Goal: Task Accomplishment & Management: Manage account settings

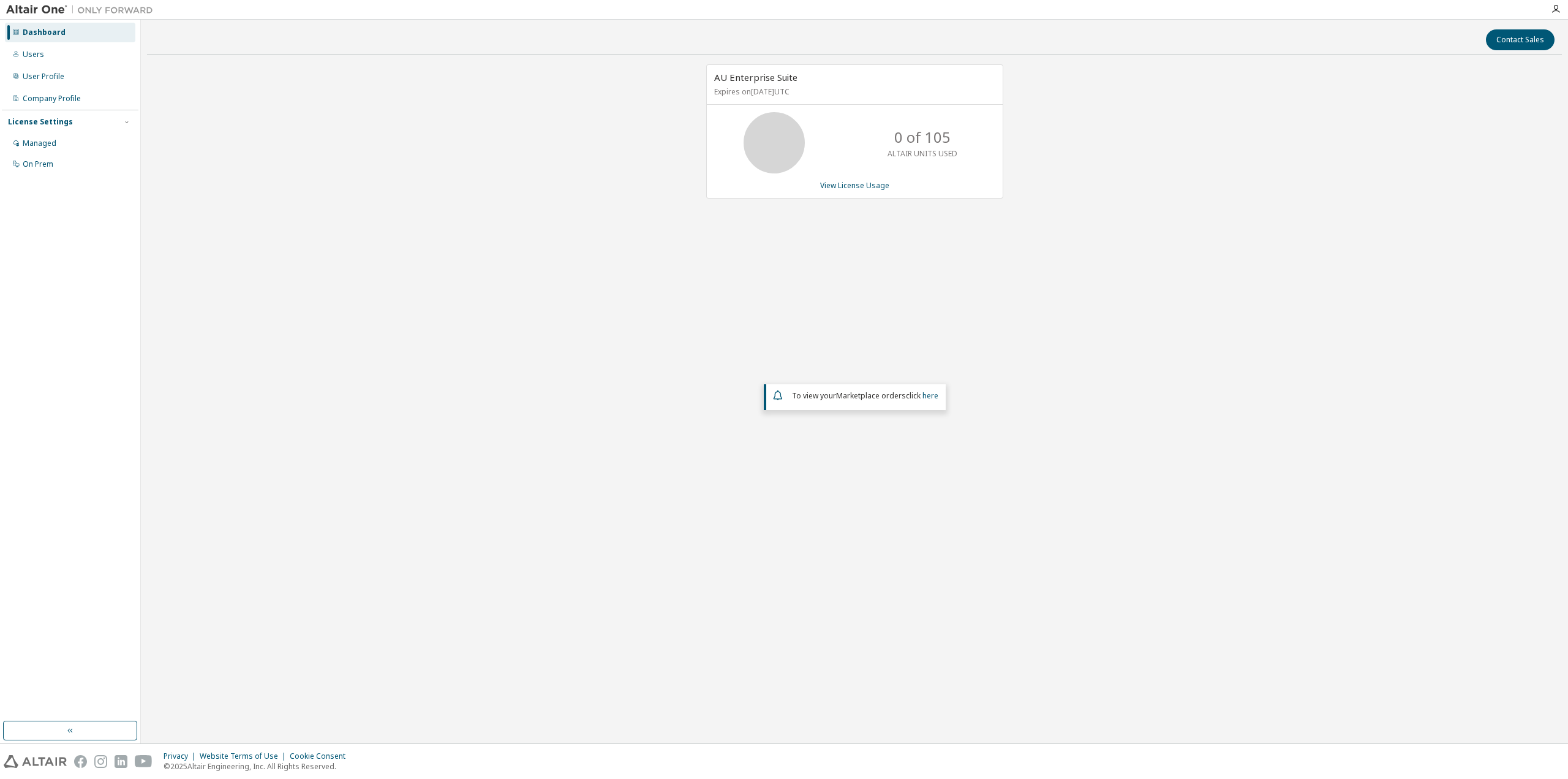
click at [655, 311] on div "AU Enterprise Suite Expires on [DATE] UTC 0 of 105 ALTAIR UNITS USED View Licen…" at bounding box center [854, 317] width 1415 height 506
drag, startPoint x: 900, startPoint y: 139, endPoint x: 930, endPoint y: 139, distance: 30.0
click at [930, 139] on p "0 of 105" at bounding box center [922, 137] width 56 height 21
click at [796, 214] on div "AU Enterprise Suite Expires on [DATE] UTC 0 of 105 ALTAIR UNITS USED View Licen…" at bounding box center [854, 317] width 1415 height 506
drag, startPoint x: 626, startPoint y: 320, endPoint x: 491, endPoint y: 340, distance: 136.5
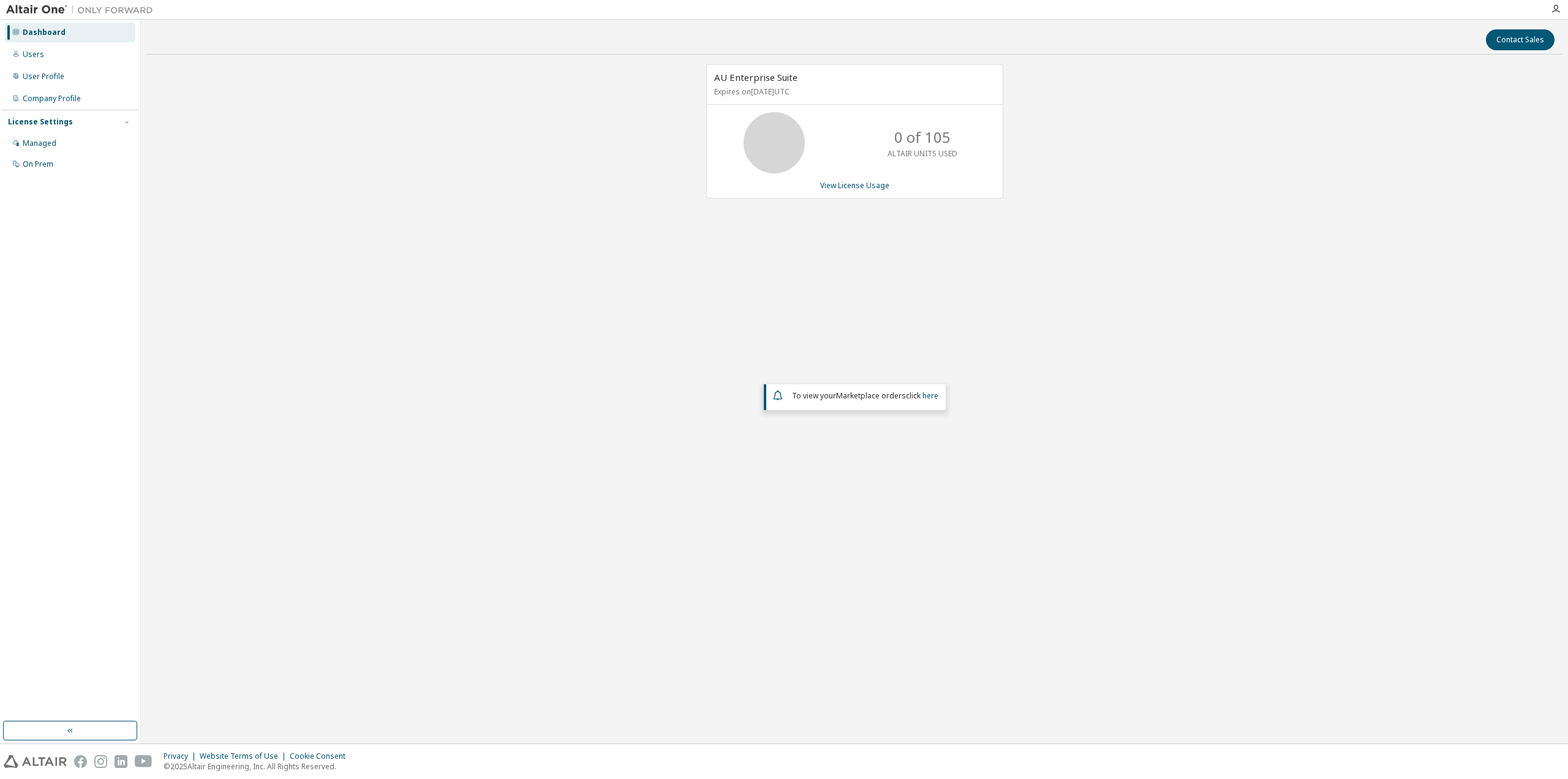
click at [624, 320] on div "AU Enterprise Suite Expires on [DATE] UTC 0 of 105 ALTAIR UNITS USED View Licen…" at bounding box center [854, 317] width 1415 height 506
drag, startPoint x: 386, startPoint y: 323, endPoint x: 370, endPoint y: 309, distance: 21.3
click at [386, 322] on div "AU Enterprise Suite Expires on [DATE] UTC 0 of 105 ALTAIR UNITS USED View Licen…" at bounding box center [854, 317] width 1415 height 506
click at [52, 58] on div "Users" at bounding box center [70, 54] width 131 height 20
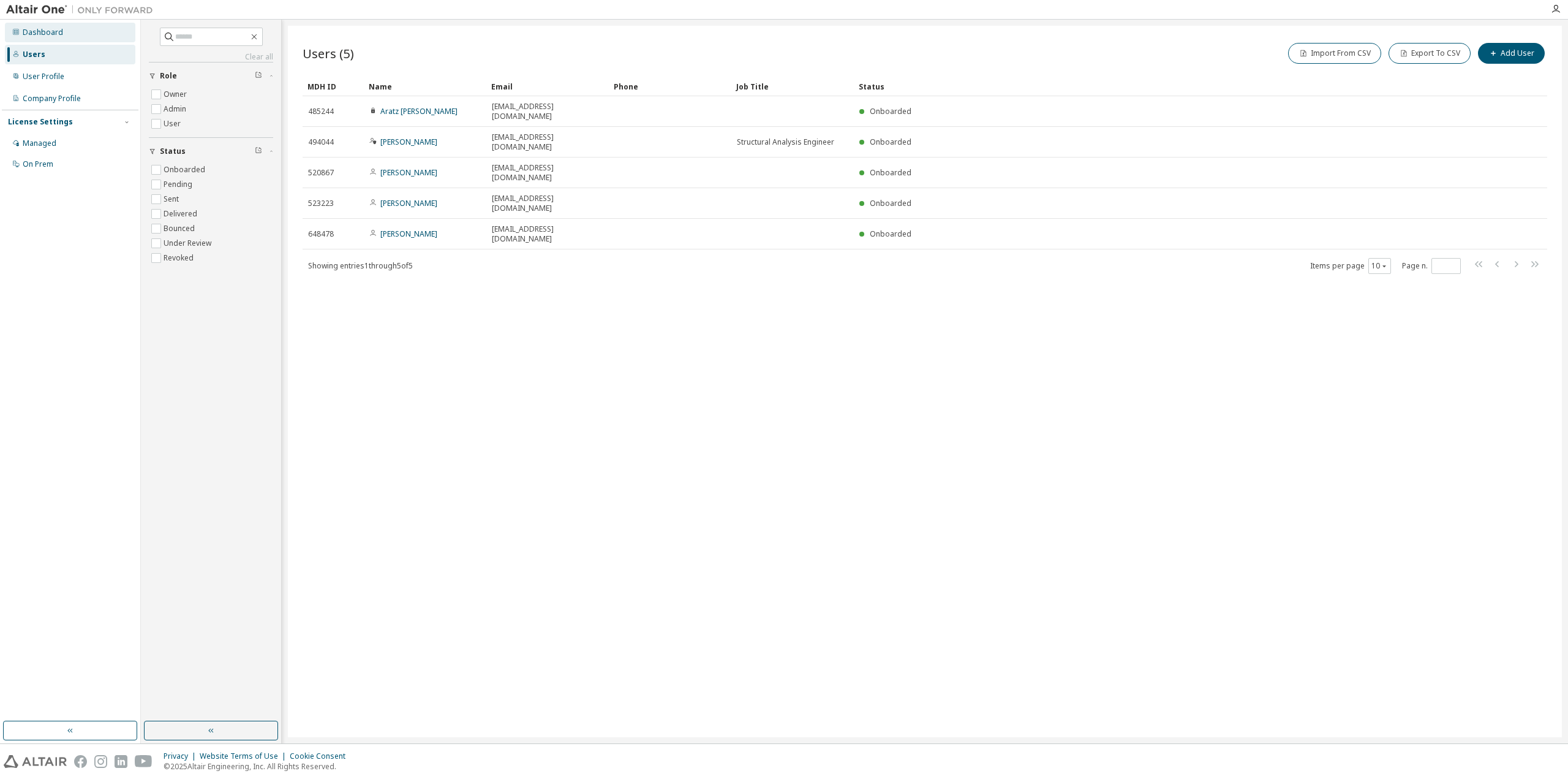
click at [44, 31] on div "Dashboard" at bounding box center [43, 33] width 40 height 10
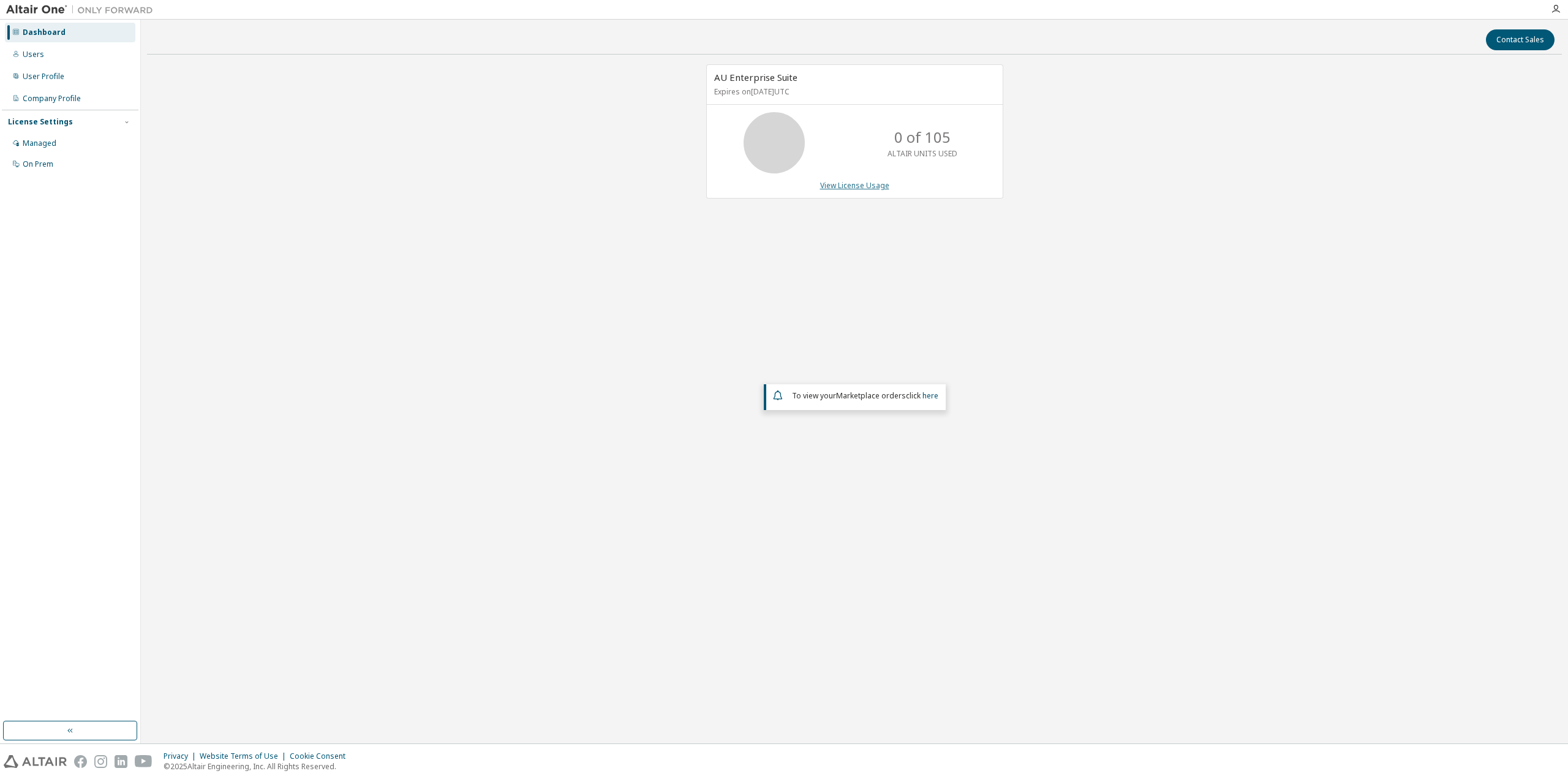
click at [853, 184] on link "View License Usage" at bounding box center [854, 185] width 69 height 10
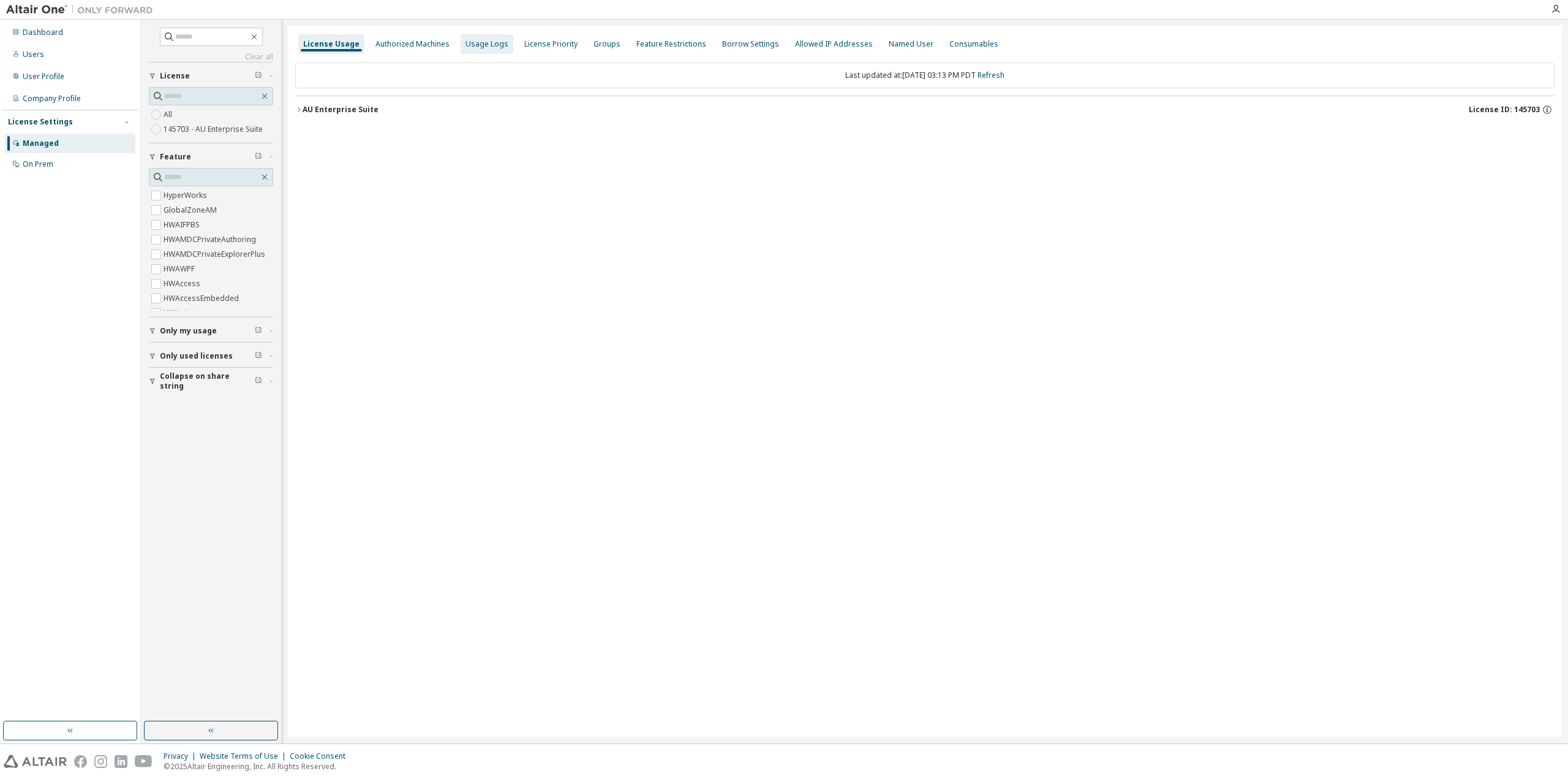
click at [486, 47] on div "Usage Logs" at bounding box center [487, 44] width 43 height 10
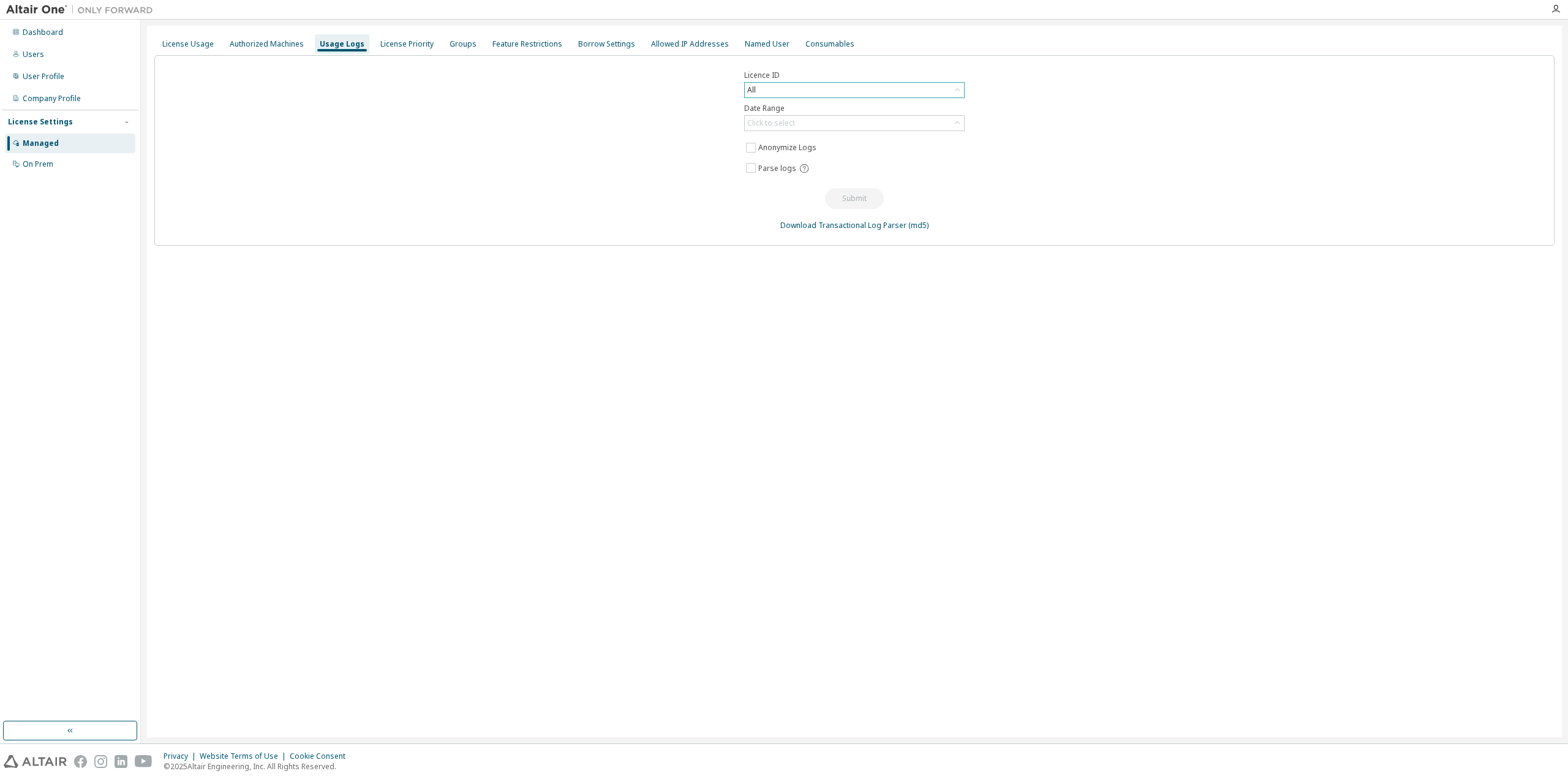
click at [922, 92] on div "All" at bounding box center [854, 90] width 220 height 15
click at [819, 122] on li "All" at bounding box center [854, 124] width 217 height 16
click at [696, 163] on div "Licence ID All Date Range Click to select Anonymize Logs Parse logs Submit Down…" at bounding box center [855, 151] width 1401 height 190
click at [877, 124] on div "Click to select" at bounding box center [854, 123] width 220 height 15
click at [1170, 141] on div "Licence ID All Date Range Click to select Last 30 days Year to date Custom Date…" at bounding box center [855, 151] width 1401 height 190
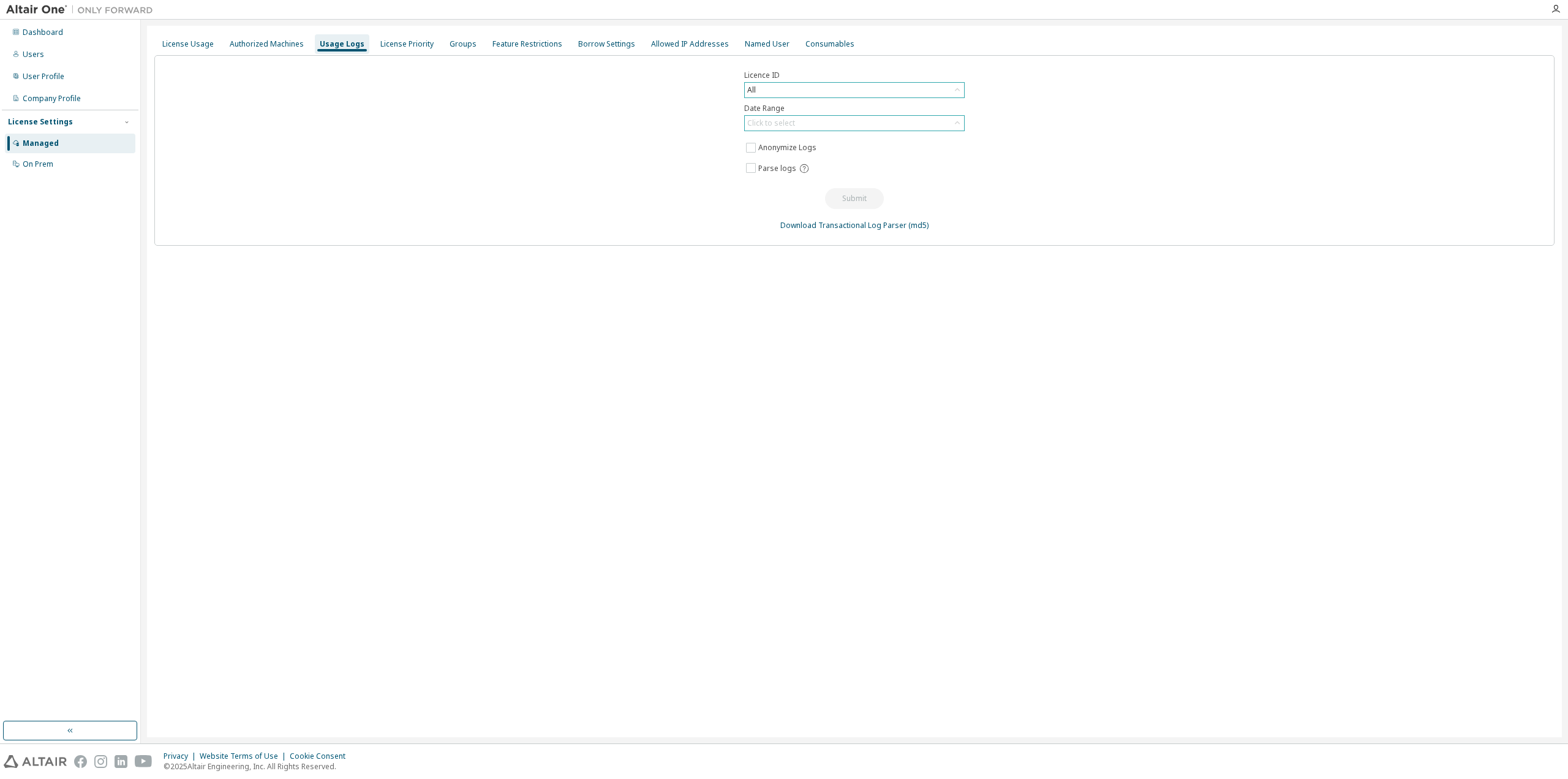
click at [887, 124] on div "Click to select" at bounding box center [854, 123] width 220 height 15
click at [826, 186] on li "Custom Date Range" at bounding box center [854, 188] width 217 height 16
click at [696, 366] on div "**********" at bounding box center [854, 381] width 1415 height 712
click at [954, 144] on icon at bounding box center [955, 145] width 12 height 12
click at [1075, 205] on div "**********" at bounding box center [855, 161] width 1401 height 211
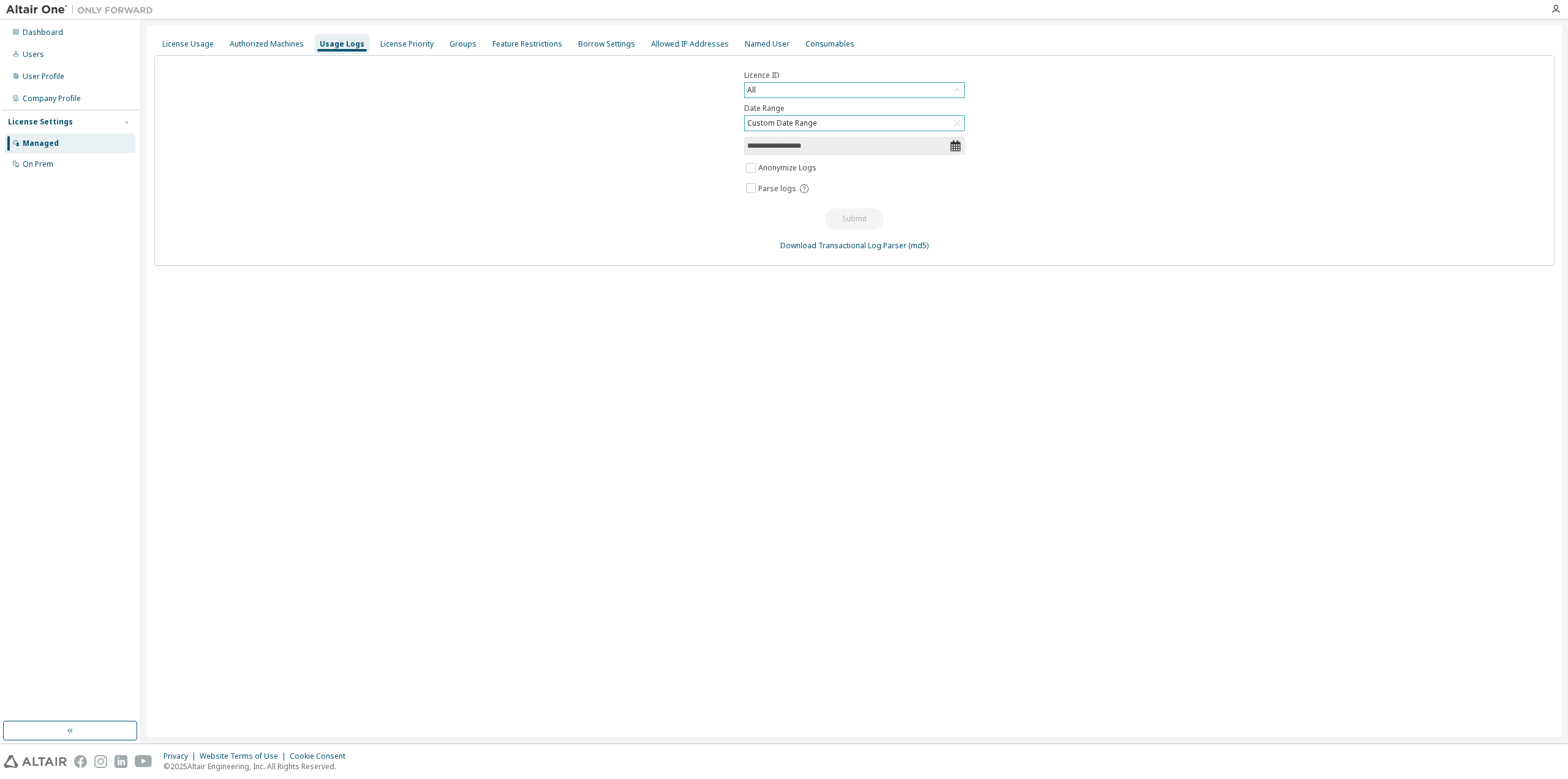
click at [1010, 405] on div "**********" at bounding box center [854, 381] width 1415 height 712
drag, startPoint x: 779, startPoint y: 351, endPoint x: 871, endPoint y: 175, distance: 198.6
click at [780, 348] on div "**********" at bounding box center [854, 381] width 1415 height 712
click at [957, 143] on icon at bounding box center [955, 145] width 12 height 12
click at [949, 144] on icon at bounding box center [955, 145] width 12 height 12
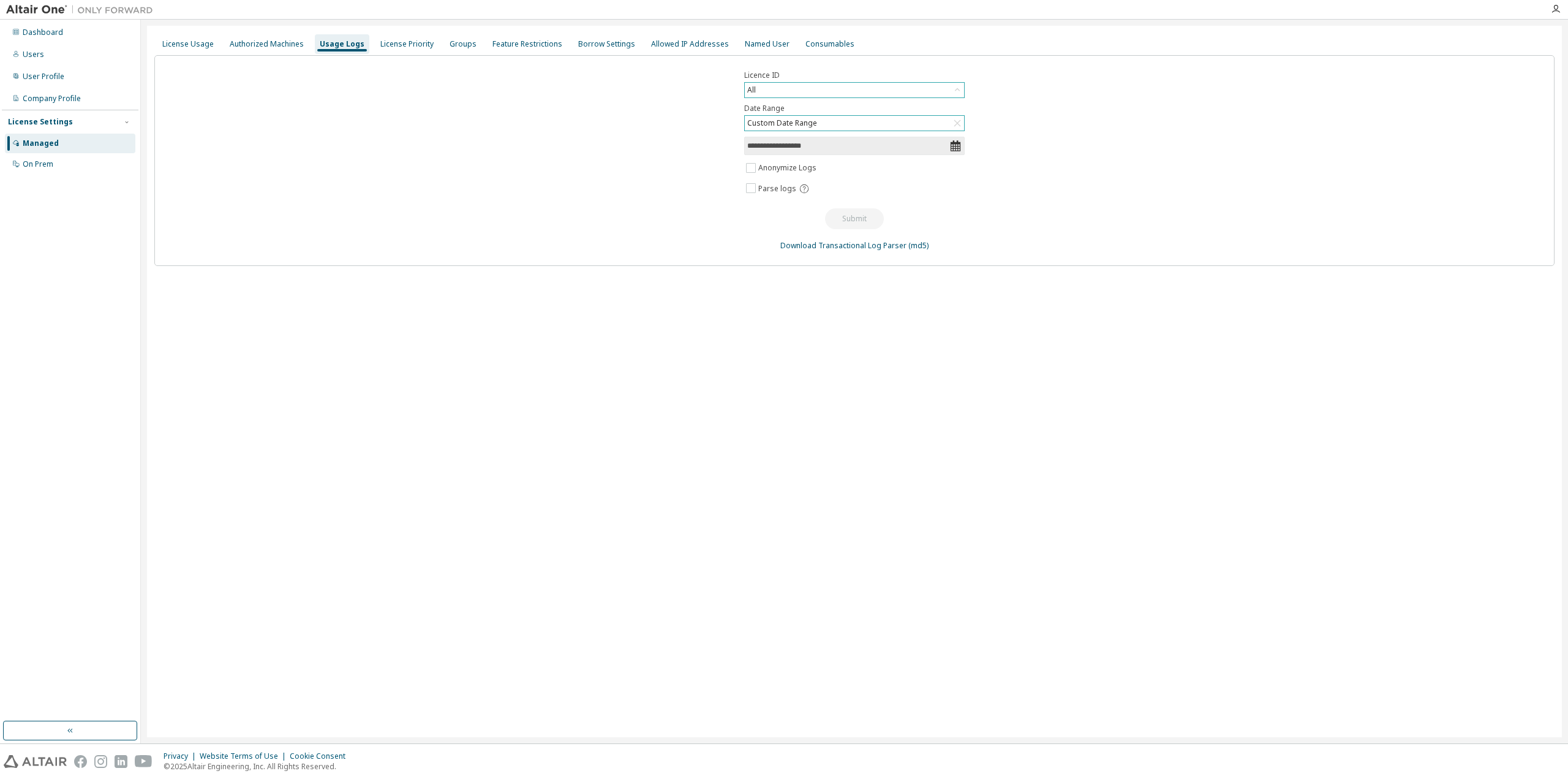
click at [876, 152] on span "**********" at bounding box center [854, 145] width 220 height 18
drag, startPoint x: 742, startPoint y: 309, endPoint x: 749, endPoint y: 268, distance: 41.6
click at [742, 309] on div "**********" at bounding box center [854, 381] width 1415 height 712
click at [769, 163] on label "Anonymize Logs" at bounding box center [788, 167] width 60 height 15
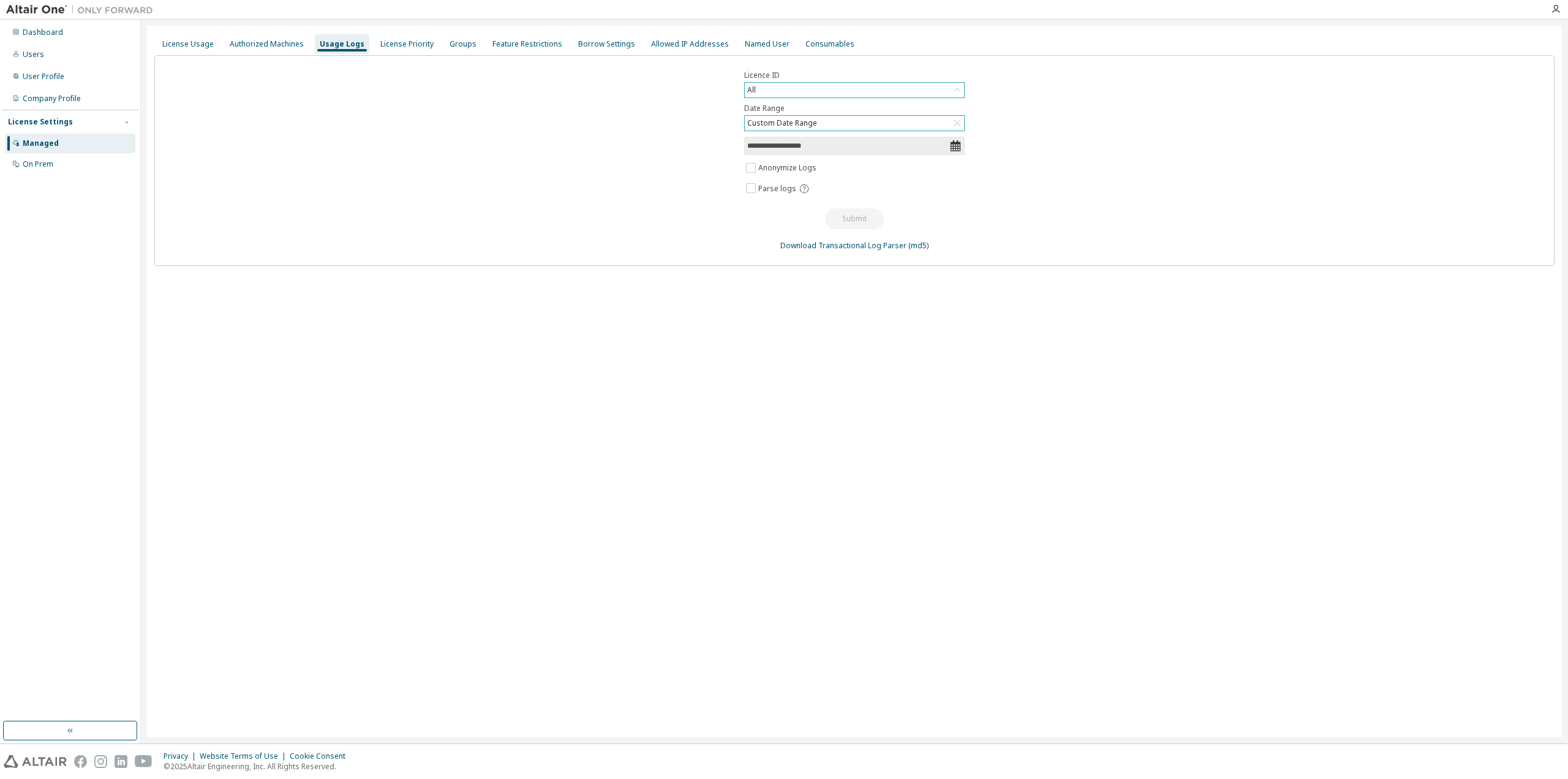
click at [814, 146] on input "**********" at bounding box center [848, 145] width 202 height 12
select select "*"
click at [903, 255] on span "5" at bounding box center [903, 255] width 4 height 22
click at [921, 436] on button "Apply" at bounding box center [914, 437] width 59 height 13
click at [865, 216] on button "Submit" at bounding box center [854, 219] width 59 height 21
